Goal: Check status: Check status

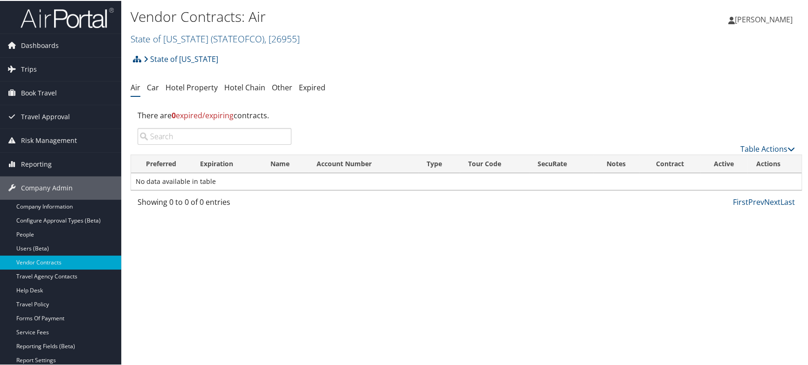
click at [445, 27] on div "Vendor Contracts: Air State of [US_STATE] ( STATEOFCO ) , [ 26955 ] StarTek, [1…" at bounding box center [353, 25] width 447 height 39
click at [91, 187] on link "Company Admin" at bounding box center [60, 187] width 121 height 23
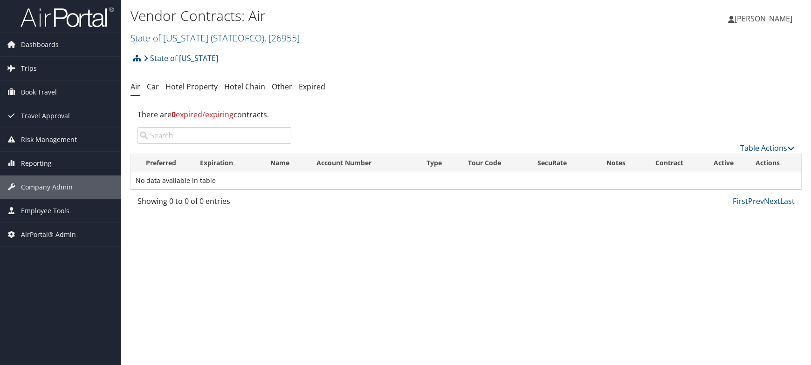
click at [531, 52] on div "State of [US_STATE] Account Structure State of [US_STATE] (STATEOFCO) ACTIVE Cr…" at bounding box center [465, 61] width 671 height 25
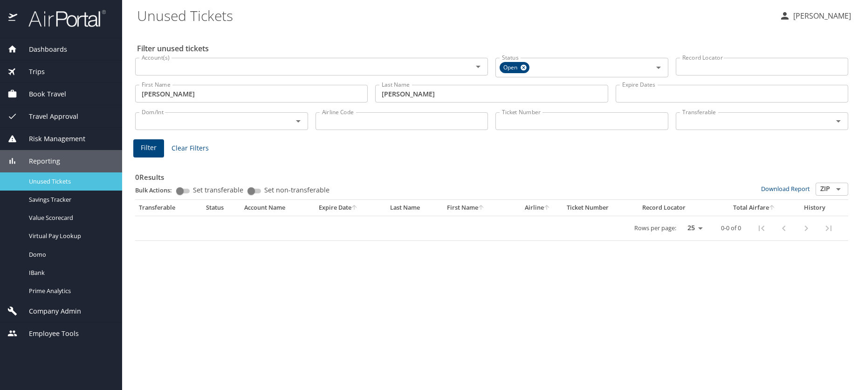
click at [46, 185] on span "Unused Tickets" at bounding box center [70, 181] width 82 height 9
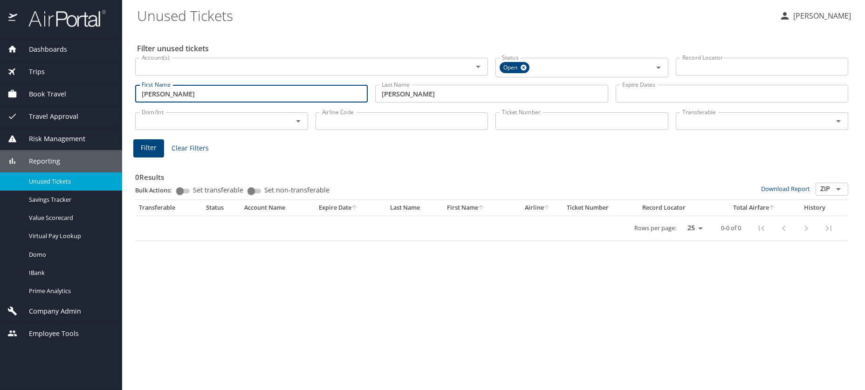
drag, startPoint x: 173, startPoint y: 96, endPoint x: 102, endPoint y: 85, distance: 72.2
click at [102, 85] on div "Dashboards AirPortal 360™ Manager AirPortal 360™ Agent My Travel Dashboard Trip…" at bounding box center [432, 195] width 865 height 390
type input "heidi"
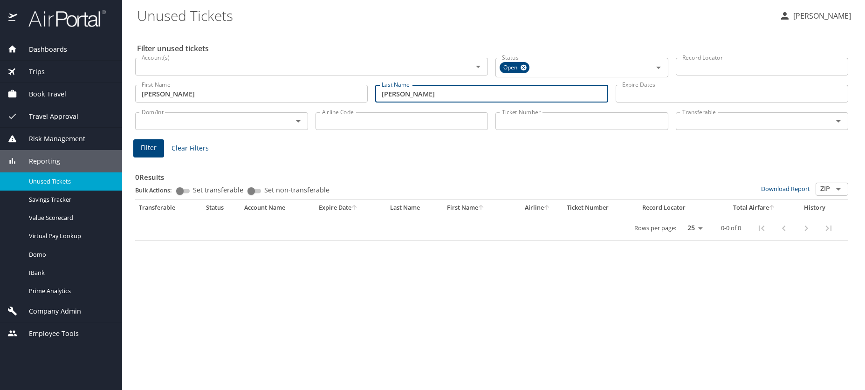
type input "likins"
click at [159, 143] on button "Filter" at bounding box center [148, 148] width 31 height 18
